Goal: Information Seeking & Learning: Find specific fact

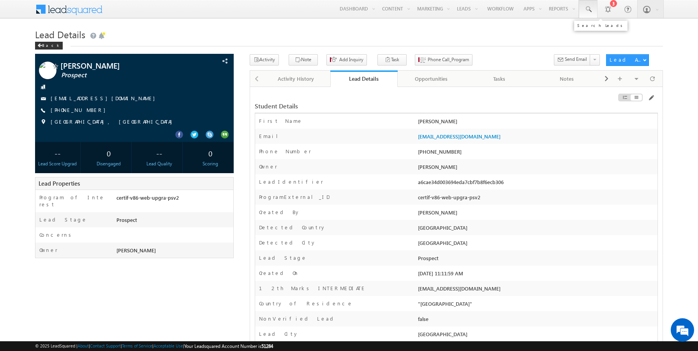
click at [589, 12] on span at bounding box center [589, 9] width 8 height 8
paste input "[EMAIL_ADDRESS][DOMAIN_NAME]"
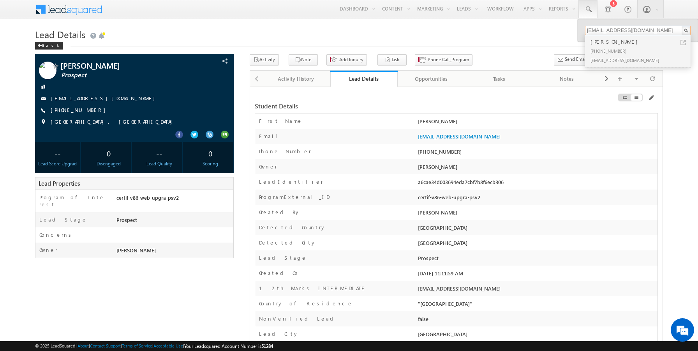
type input "[EMAIL_ADDRESS][DOMAIN_NAME]"
click at [617, 47] on div "[PHONE_NUMBER]" at bounding box center [641, 50] width 104 height 9
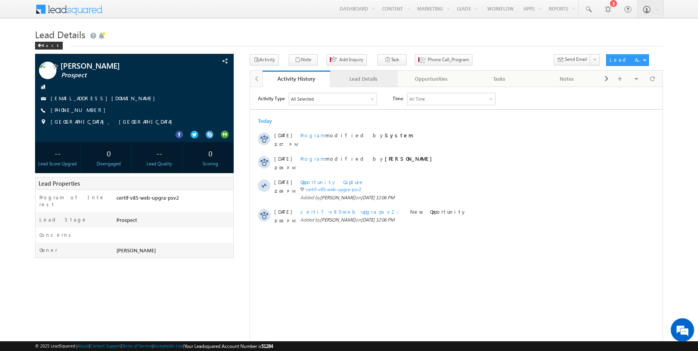
click at [346, 77] on div "Lead Details" at bounding box center [364, 78] width 55 height 9
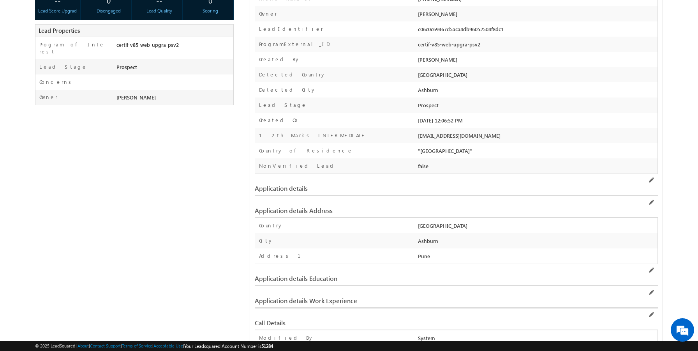
scroll to position [152, 0]
drag, startPoint x: 436, startPoint y: 150, endPoint x: 419, endPoint y: 150, distance: 16.4
click at [422, 150] on div ""[GEOGRAPHIC_DATA]"" at bounding box center [537, 153] width 242 height 11
click at [367, 195] on div "Application details" at bounding box center [456, 185] width 403 height 21
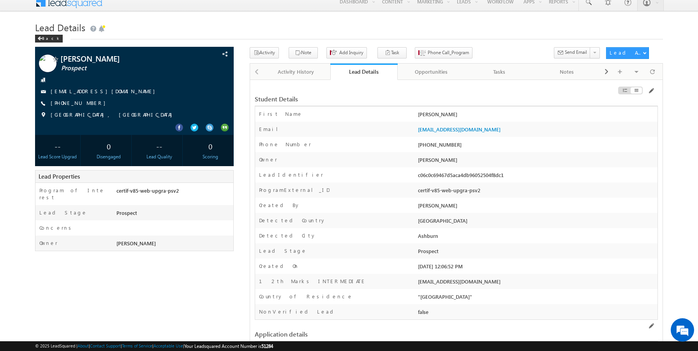
scroll to position [0, 0]
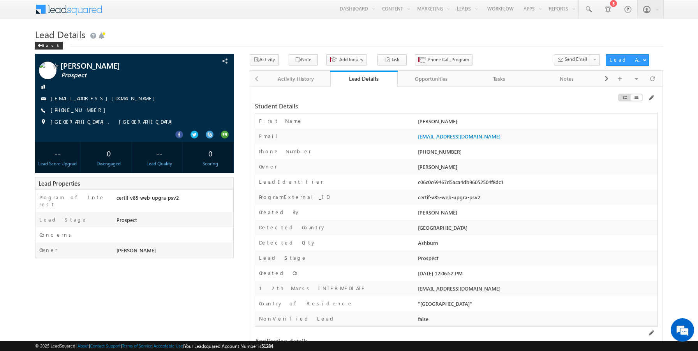
click at [378, 145] on div "Phone Number * [PHONE_NUMBER]" at bounding box center [456, 151] width 403 height 15
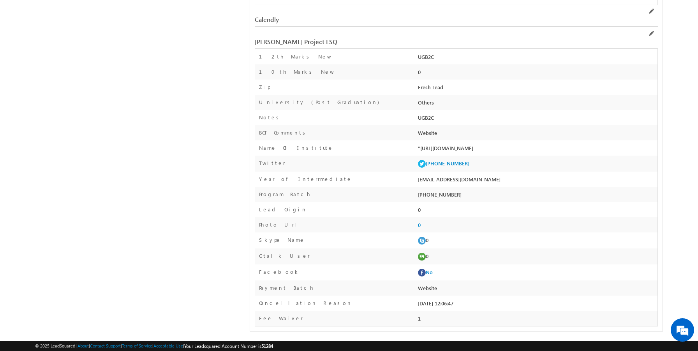
click at [359, 138] on div "BCT Comments" at bounding box center [335, 134] width 161 height 11
